Goal: Task Accomplishment & Management: Complete application form

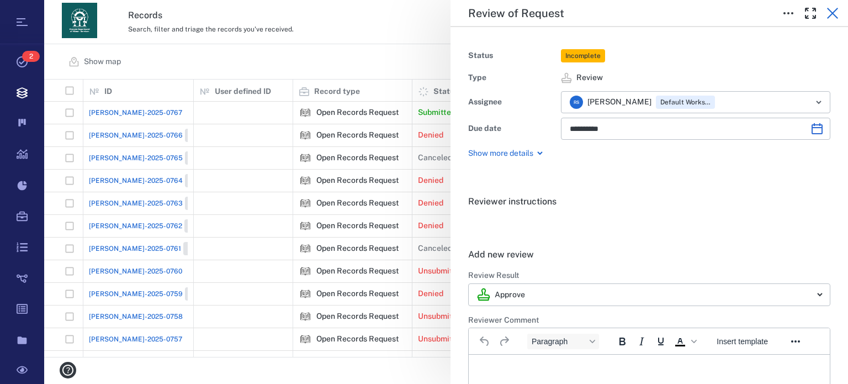
click at [832, 19] on icon "button" at bounding box center [832, 13] width 13 height 13
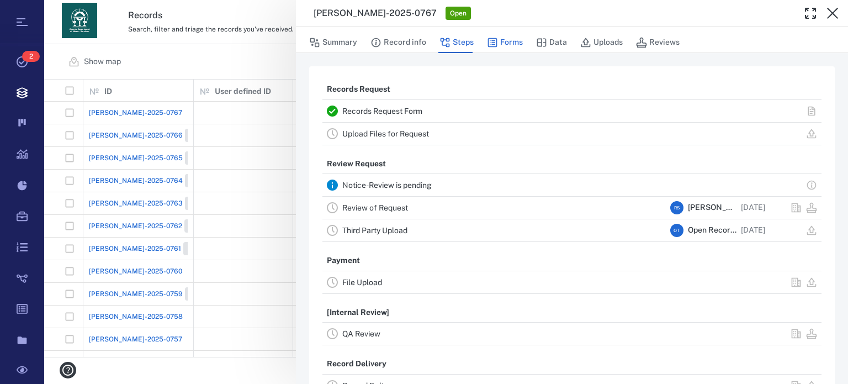
click at [508, 44] on button "Forms" at bounding box center [505, 42] width 36 height 21
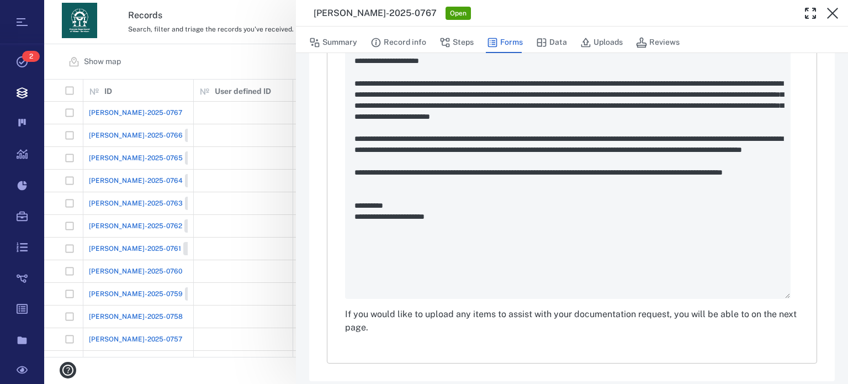
scroll to position [547, 0]
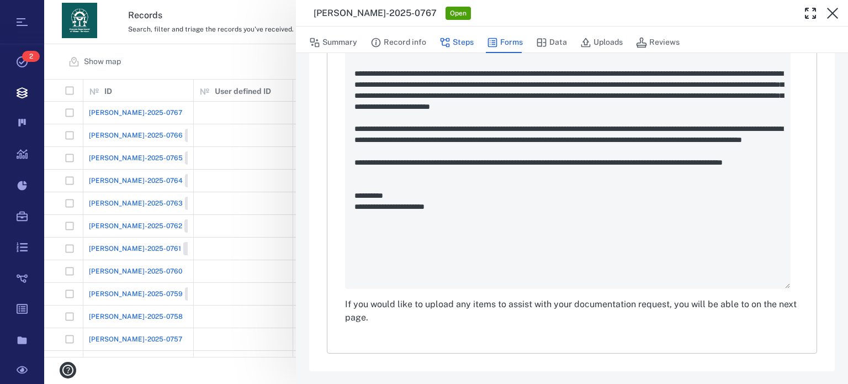
click at [453, 44] on button "Steps" at bounding box center [456, 42] width 34 height 21
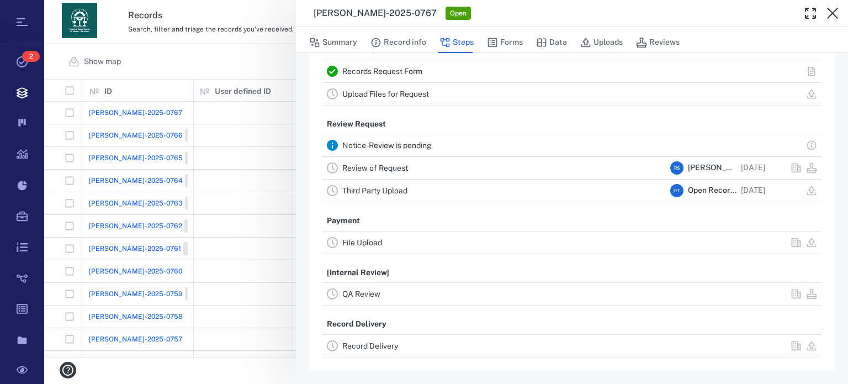
scroll to position [38, 0]
click at [425, 94] on link "Upload Files for Request" at bounding box center [385, 95] width 87 height 9
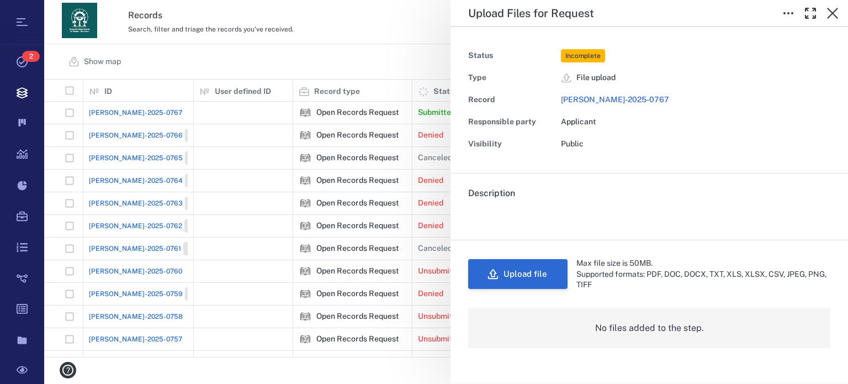
click at [523, 273] on button "Upload file" at bounding box center [517, 274] width 99 height 30
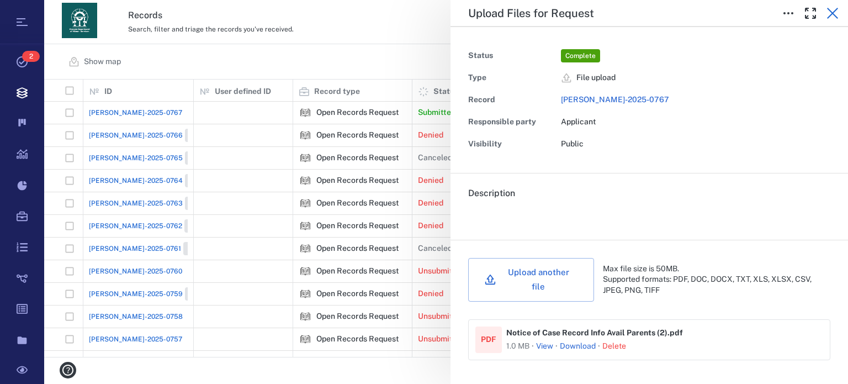
click at [827, 12] on icon "button" at bounding box center [832, 13] width 13 height 13
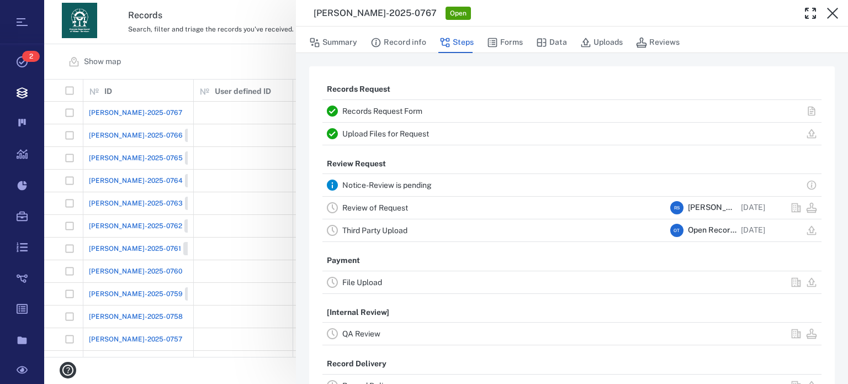
click at [386, 205] on link "Review of Request" at bounding box center [375, 207] width 66 height 9
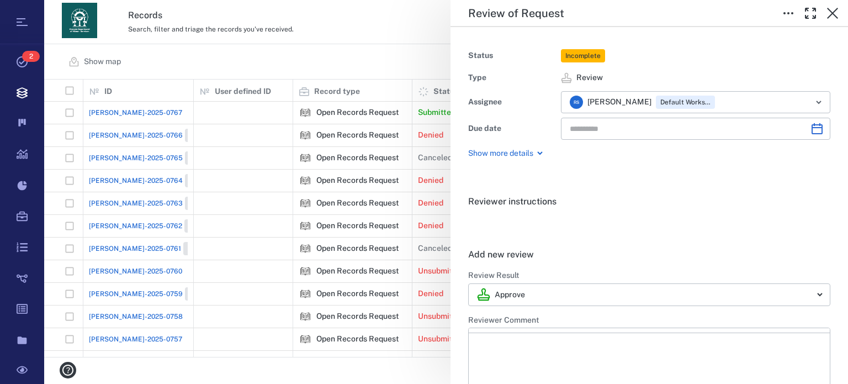
type input "**********"
click at [808, 295] on body "Tasks 2 Records Boards Dashboard Reports Record types Guide steps Rules Form bu…" at bounding box center [424, 192] width 848 height 384
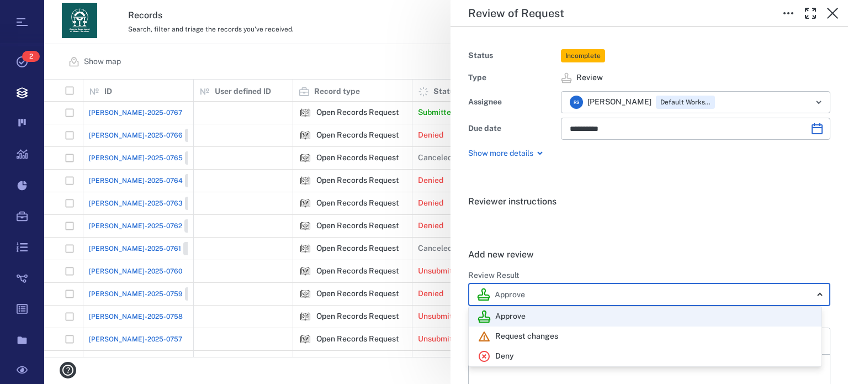
click at [530, 357] on div "Deny" at bounding box center [645, 355] width 335 height 13
type input "******"
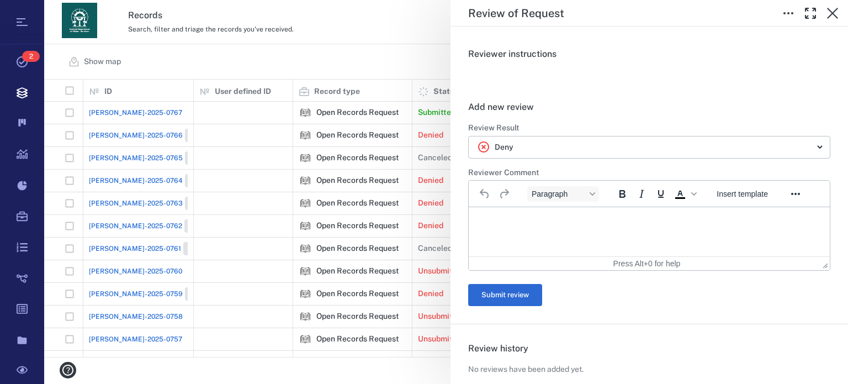
scroll to position [236, 0]
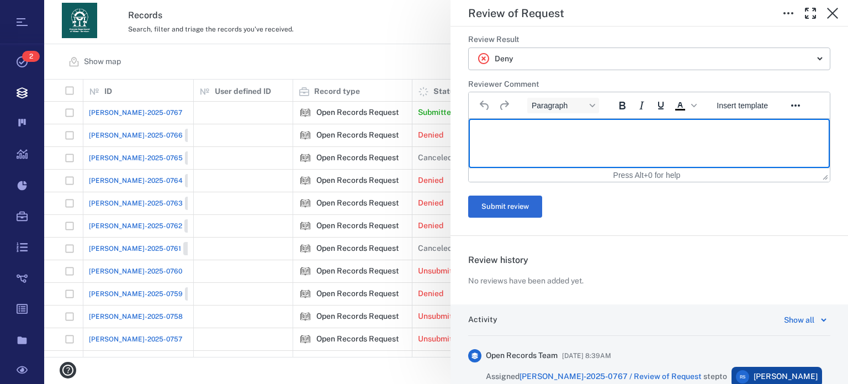
click at [653, 145] on html at bounding box center [649, 133] width 361 height 28
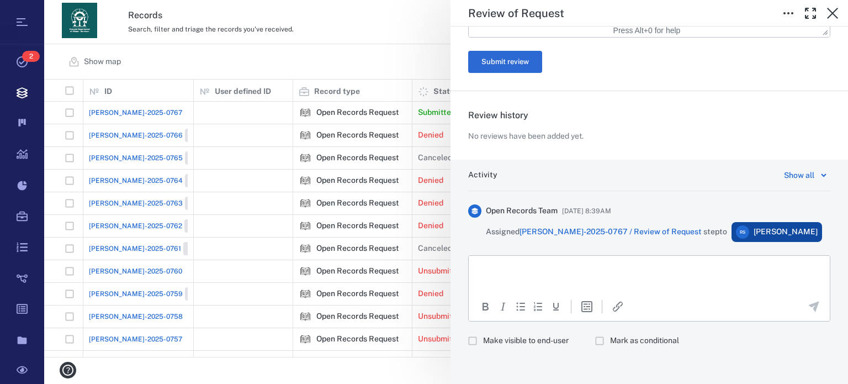
scroll to position [623, 0]
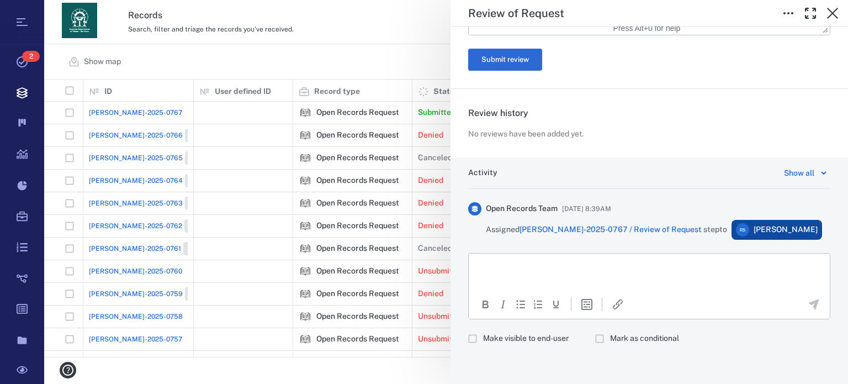
click at [725, 272] on p "Rich Text Area. Press ALT-0 for help." at bounding box center [649, 267] width 342 height 10
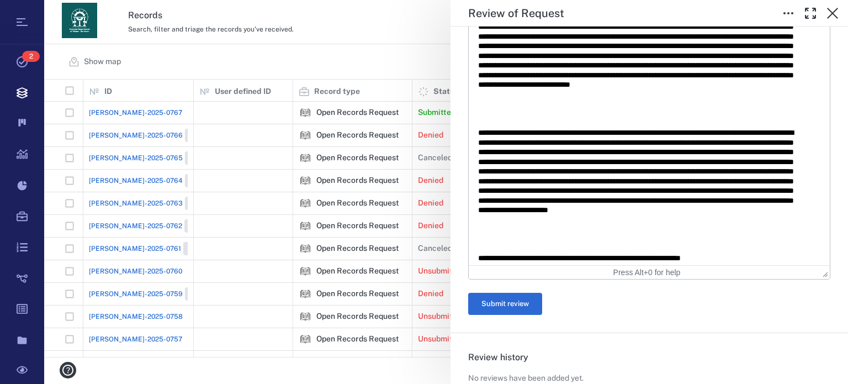
scroll to position [407, 0]
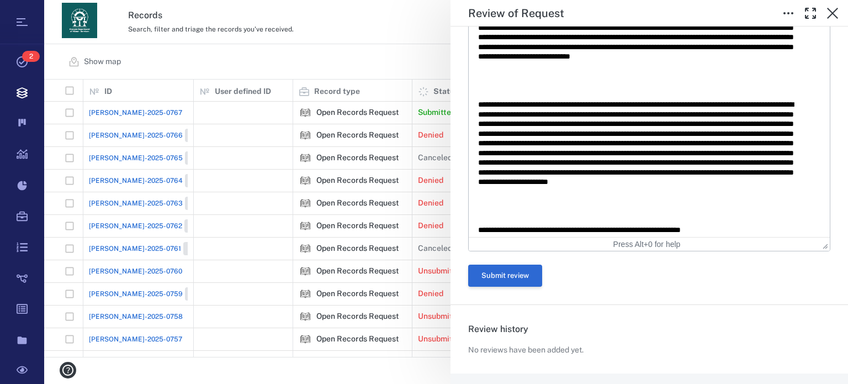
click at [511, 281] on button "Submit review" at bounding box center [505, 275] width 74 height 22
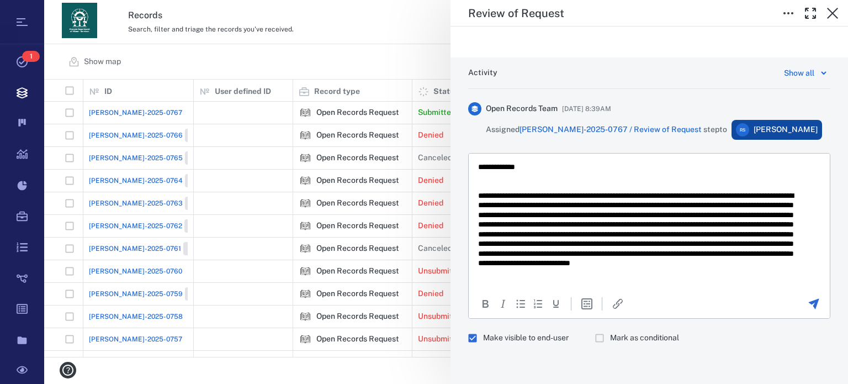
scroll to position [0, 0]
